Goal: Book appointment/travel/reservation

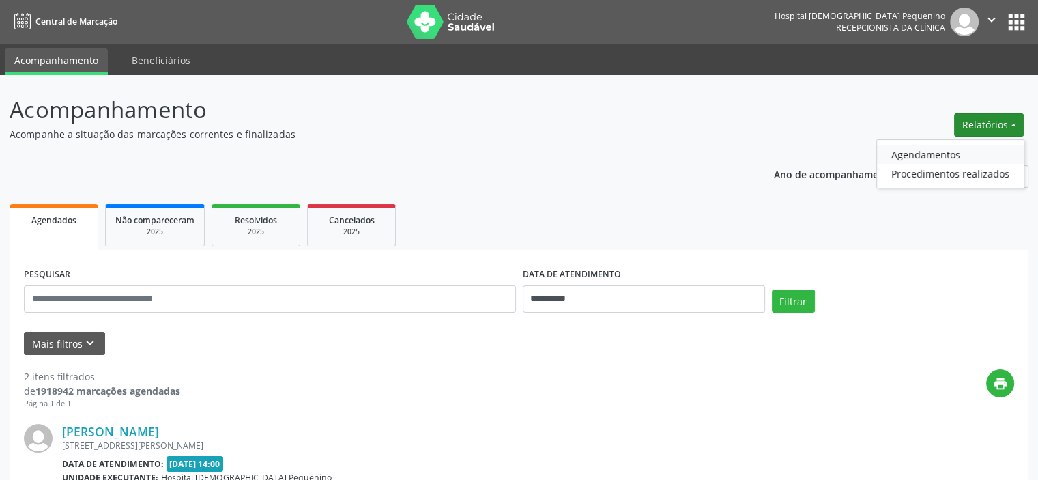
click at [936, 156] on link "Agendamentos" at bounding box center [950, 154] width 147 height 19
select select "*"
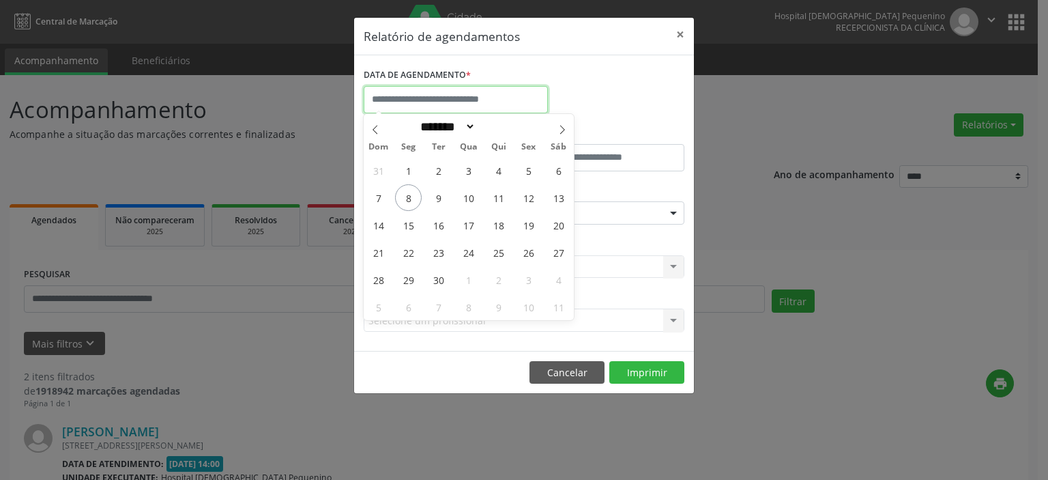
click at [412, 100] on input "text" at bounding box center [456, 99] width 184 height 27
click at [401, 199] on span "8" at bounding box center [408, 197] width 27 height 27
type input "**********"
click at [402, 199] on span "8" at bounding box center [408, 197] width 27 height 27
click at [402, 199] on label "ESPECIALIDADE" at bounding box center [395, 191] width 63 height 21
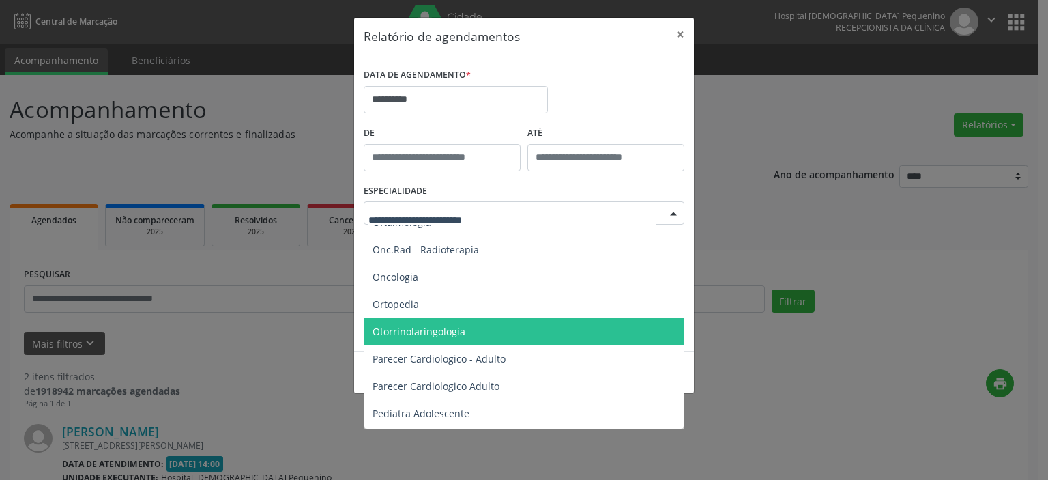
scroll to position [1843, 0]
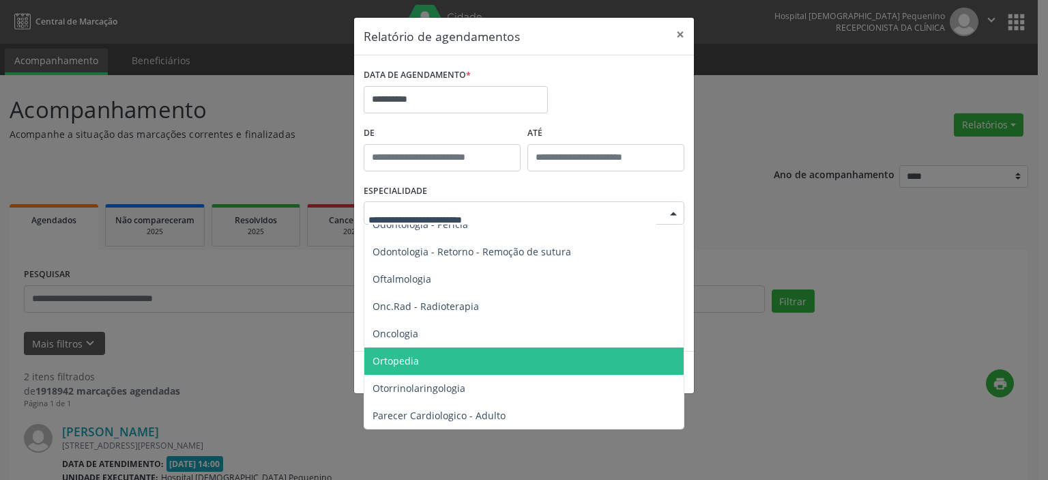
click at [404, 358] on span "Ortopedia" at bounding box center [396, 360] width 46 height 13
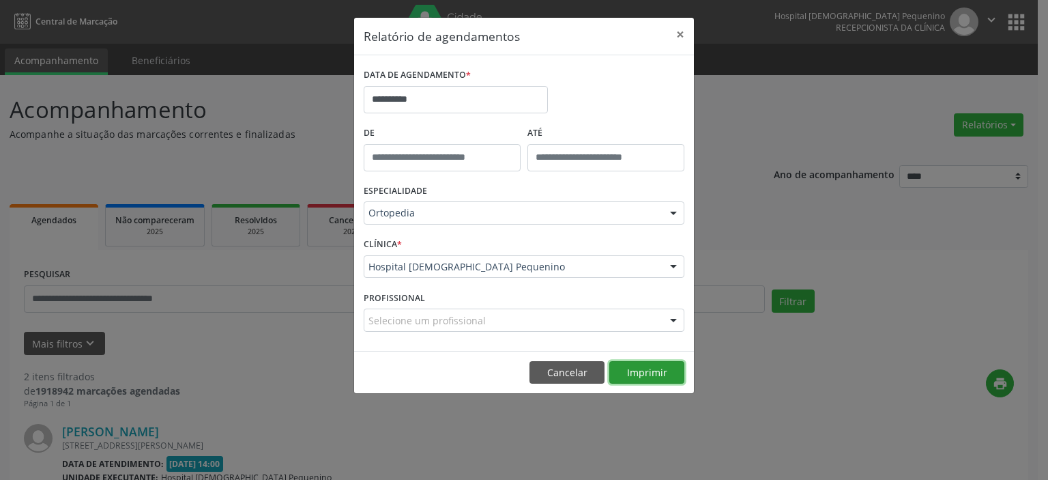
click at [627, 371] on button "Imprimir" at bounding box center [646, 372] width 75 height 23
